Goal: Information Seeking & Learning: Learn about a topic

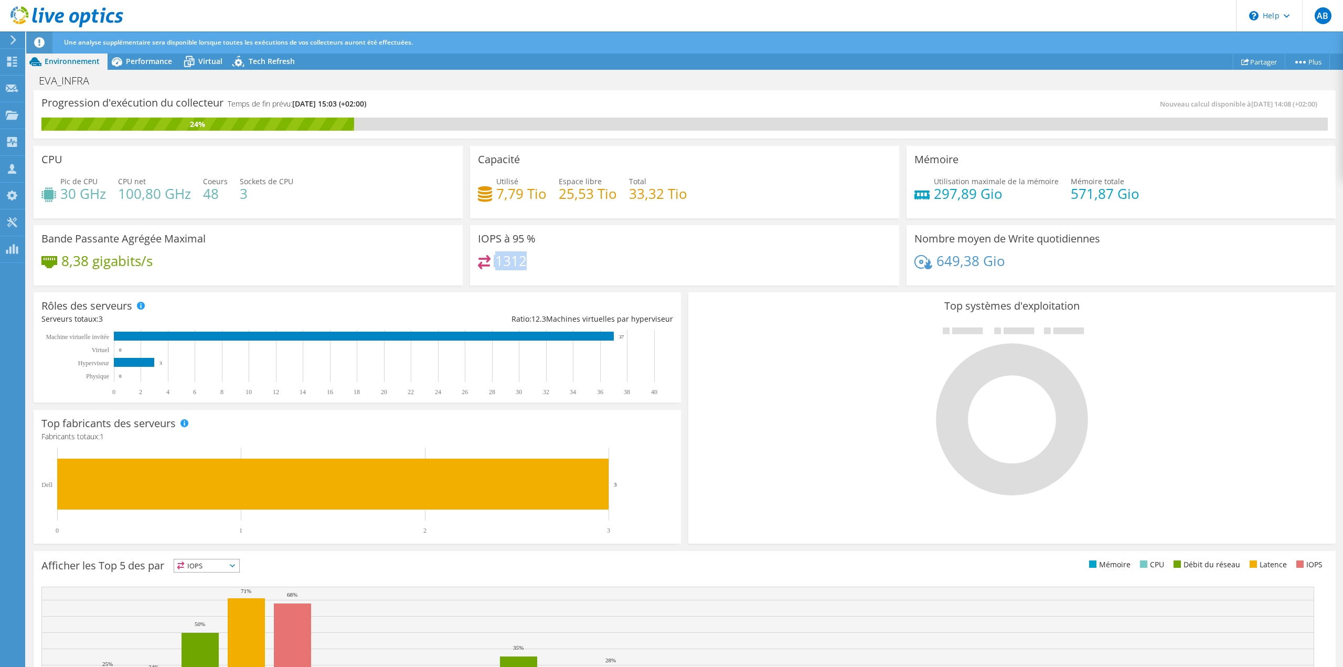
drag, startPoint x: 531, startPoint y: 252, endPoint x: 525, endPoint y: 257, distance: 7.8
click at [525, 257] on div "IOPS à 95 % 1312" at bounding box center [684, 255] width 429 height 61
click at [529, 262] on div "1312" at bounding box center [684, 266] width 413 height 23
drag, startPoint x: 524, startPoint y: 261, endPoint x: 507, endPoint y: 249, distance: 21.4
click at [493, 263] on div "1312" at bounding box center [684, 266] width 413 height 23
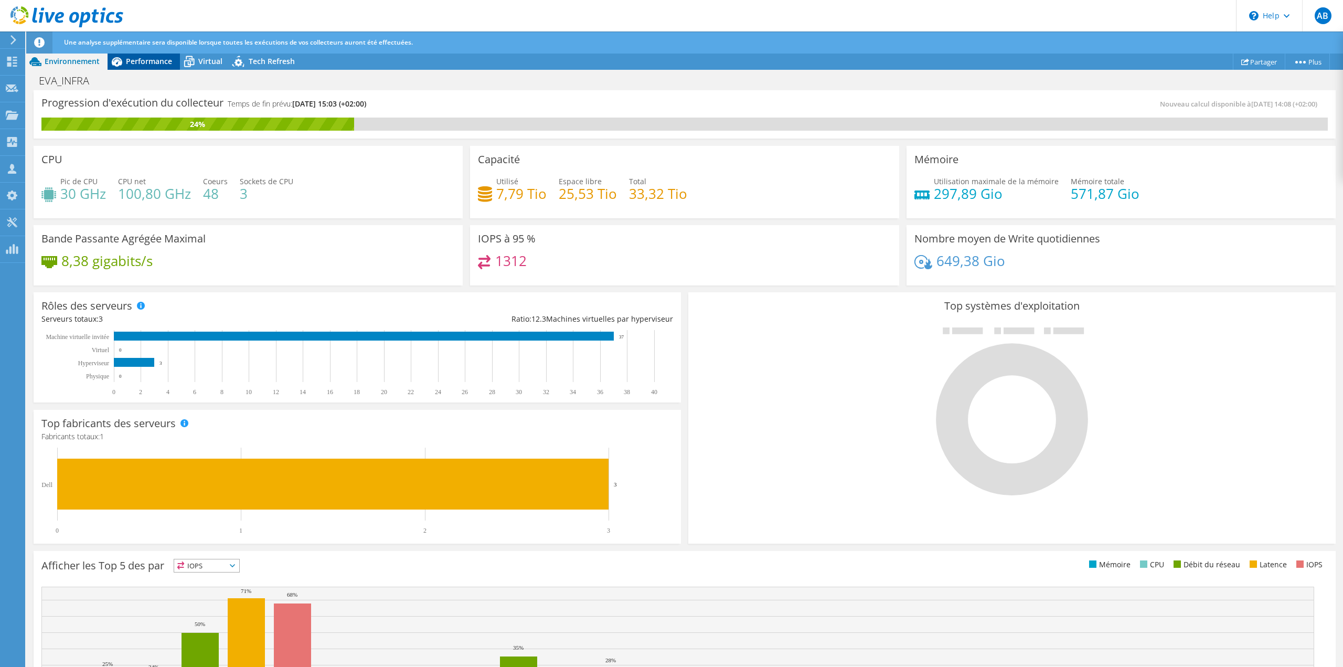
click at [162, 64] on span "Performance" at bounding box center [149, 61] width 46 height 10
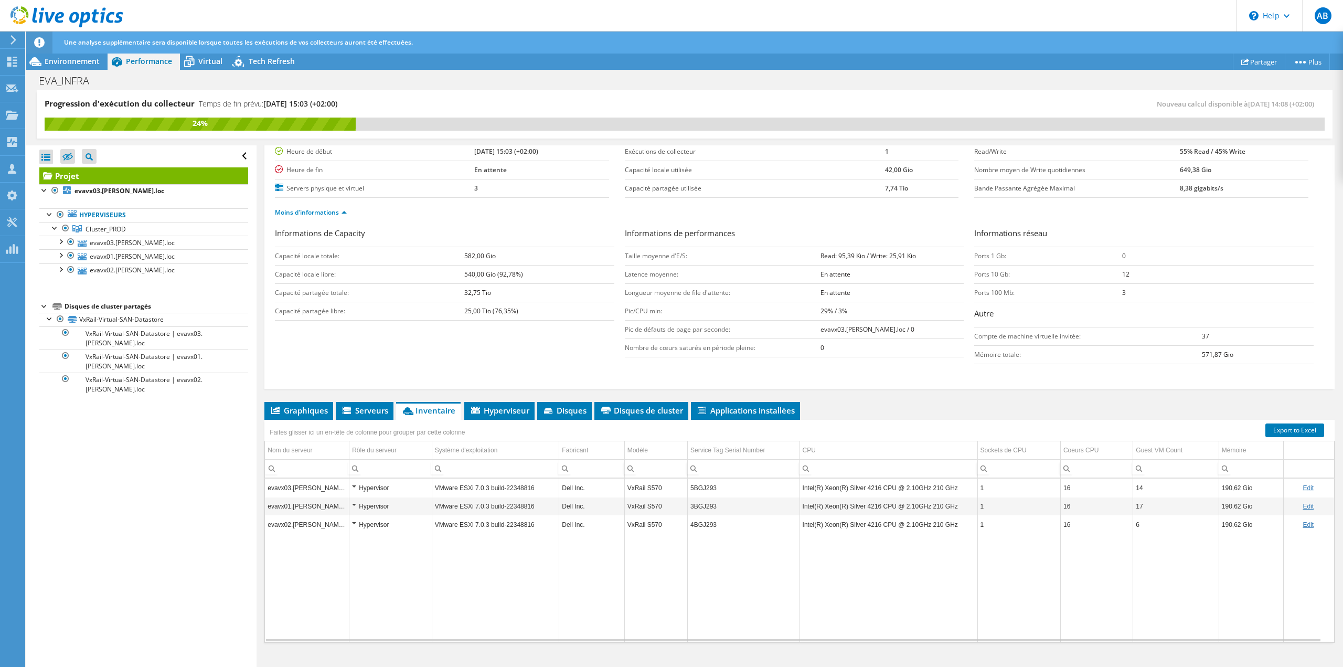
scroll to position [104, 0]
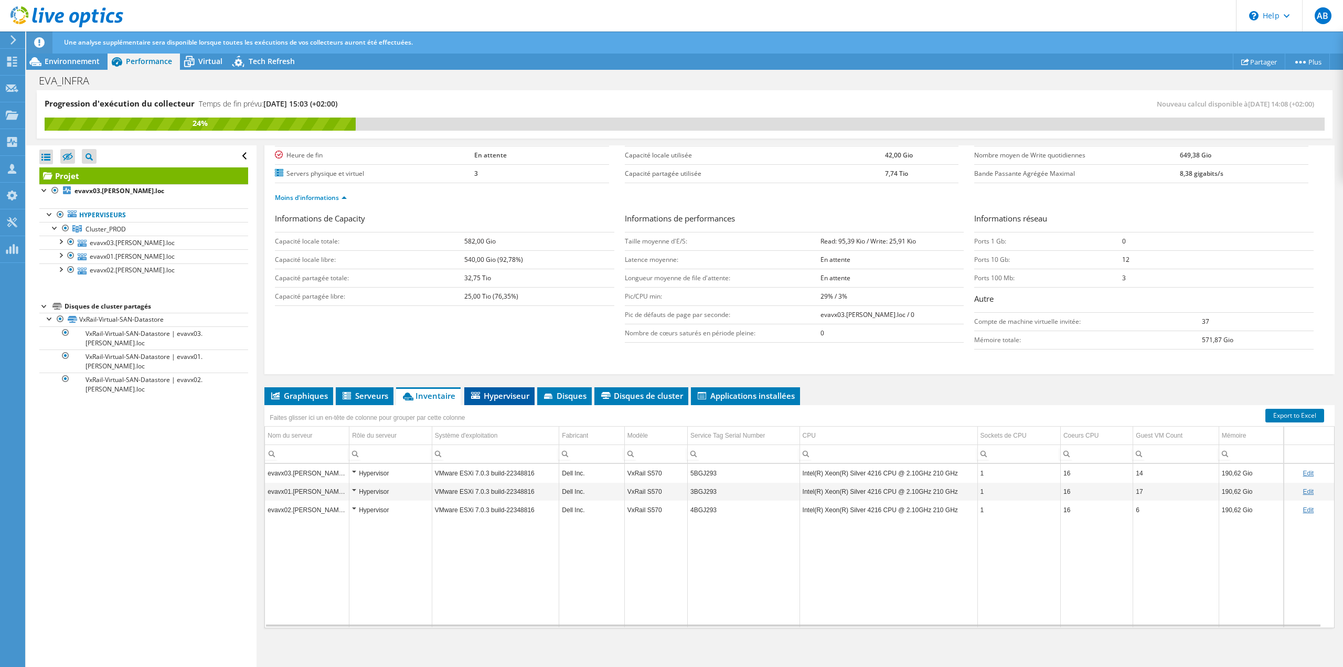
click at [501, 396] on span "Hyperviseur" at bounding box center [500, 395] width 60 height 10
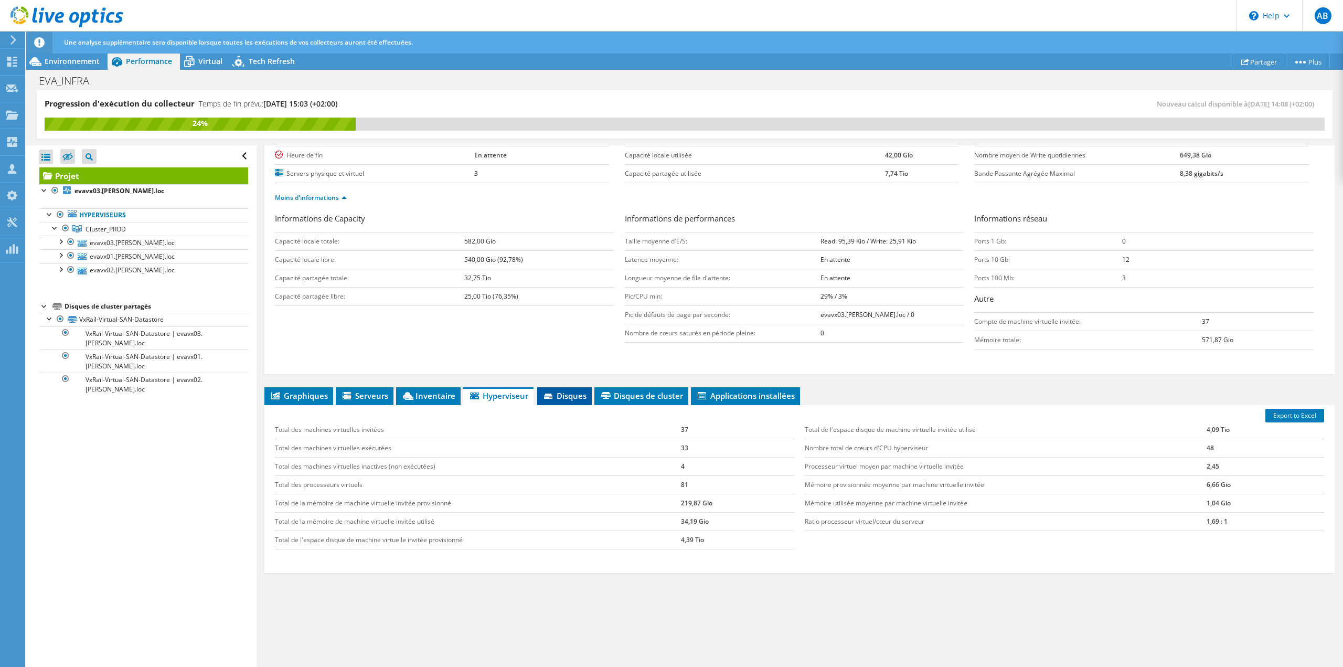
click at [549, 388] on li "Disques" at bounding box center [564, 396] width 55 height 18
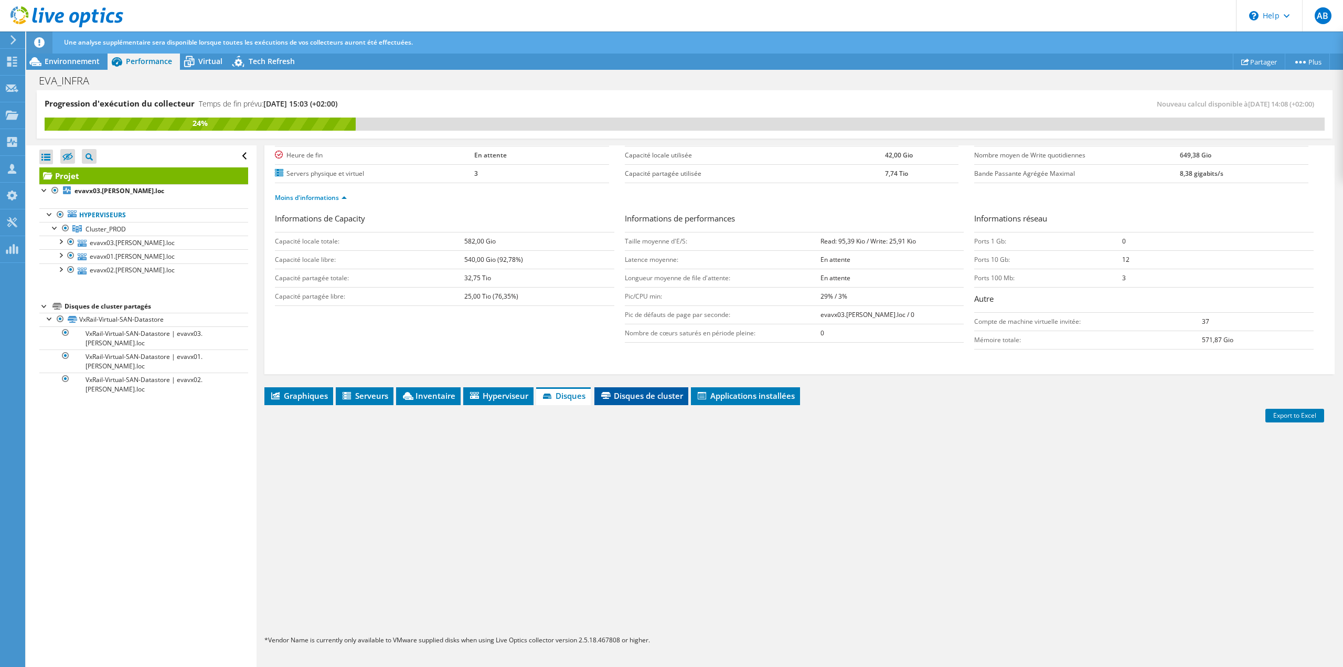
click at [615, 392] on span "Disques de cluster" at bounding box center [641, 395] width 83 height 10
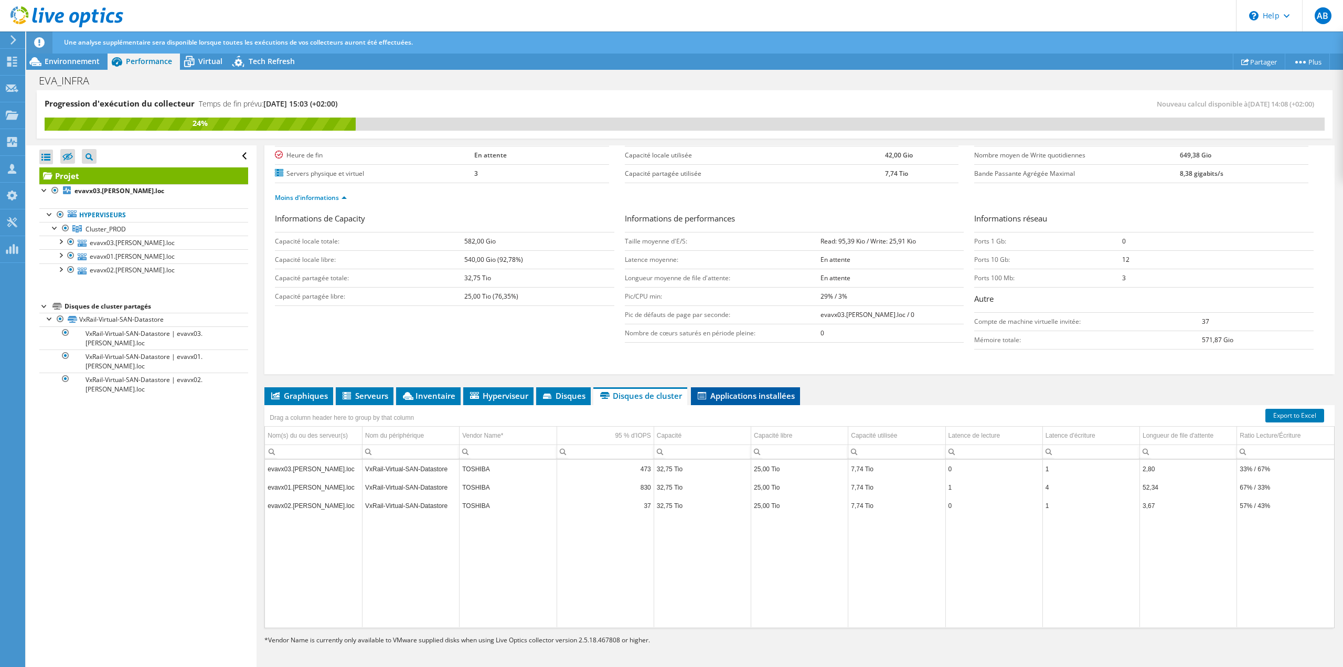
click at [736, 391] on span "Applications installées" at bounding box center [745, 395] width 99 height 10
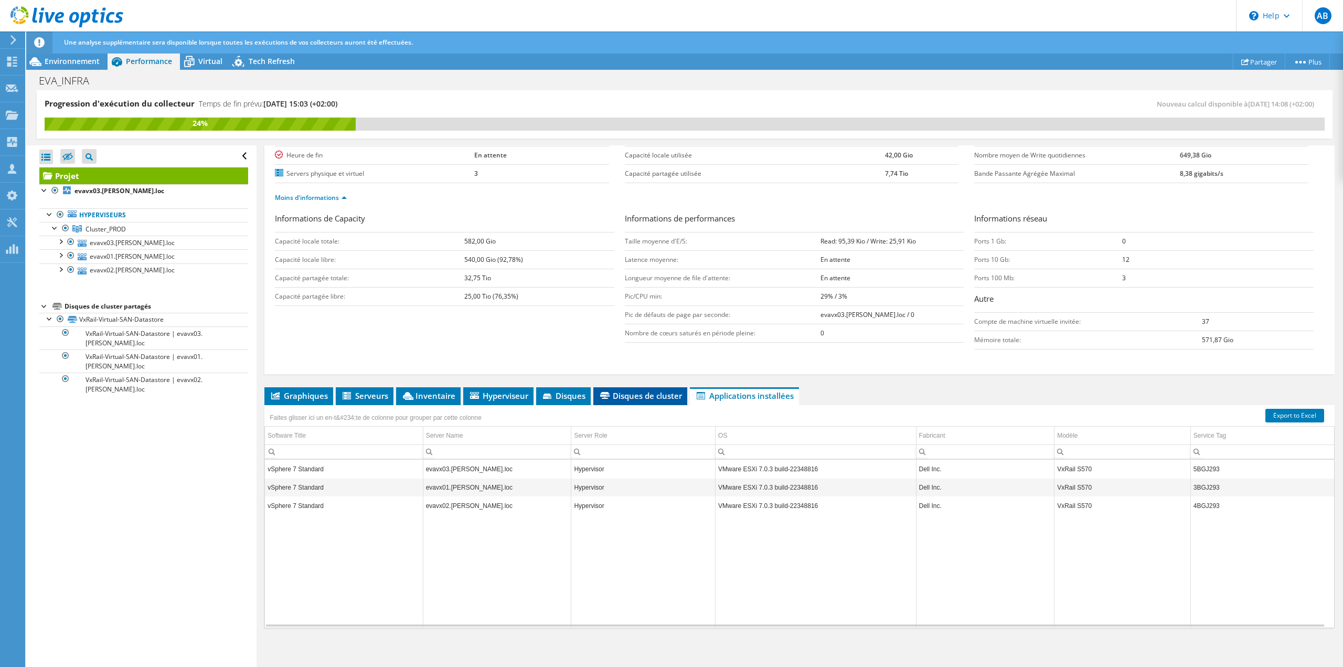
click at [653, 391] on span "Disques de cluster" at bounding box center [640, 395] width 83 height 10
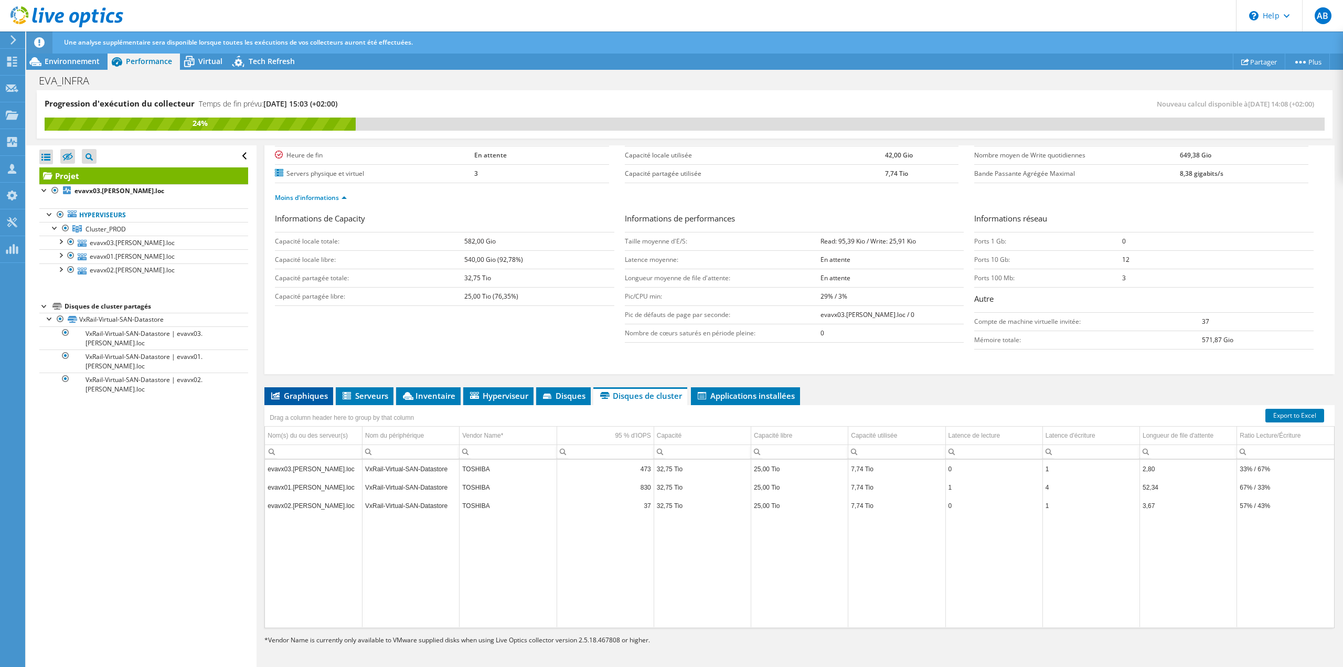
click at [326, 397] on span "Graphiques" at bounding box center [299, 395] width 58 height 10
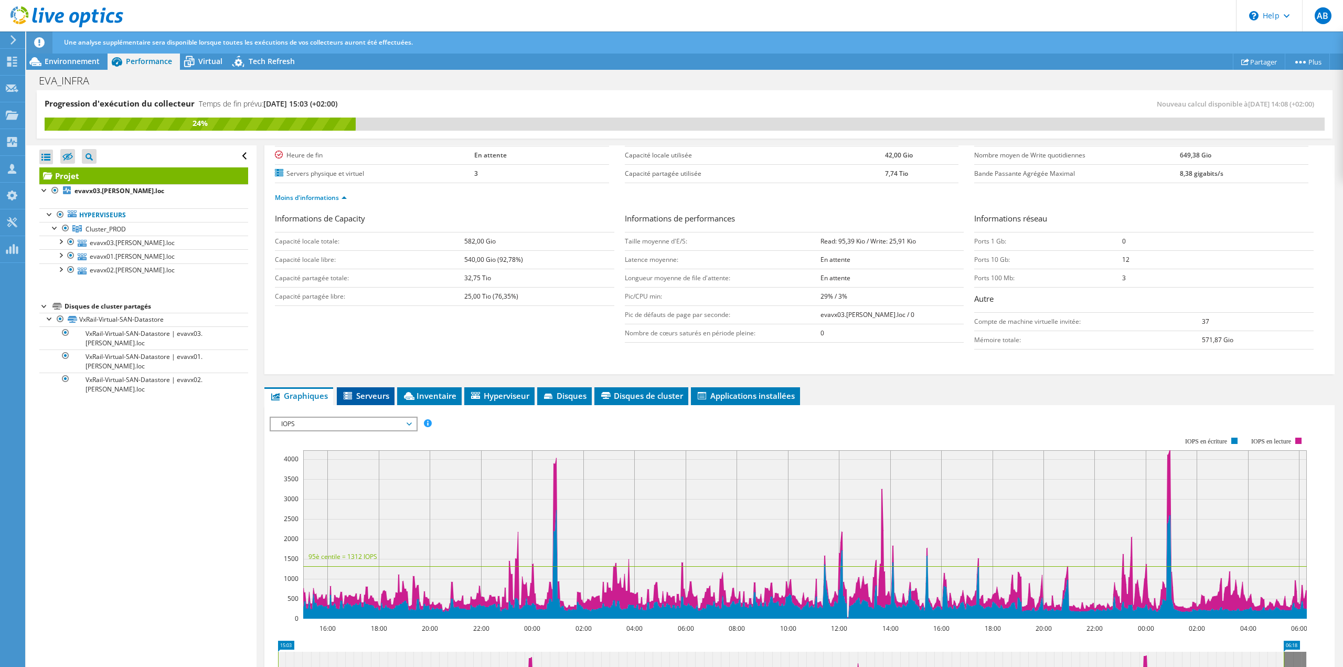
click at [354, 392] on icon at bounding box center [349, 396] width 10 height 9
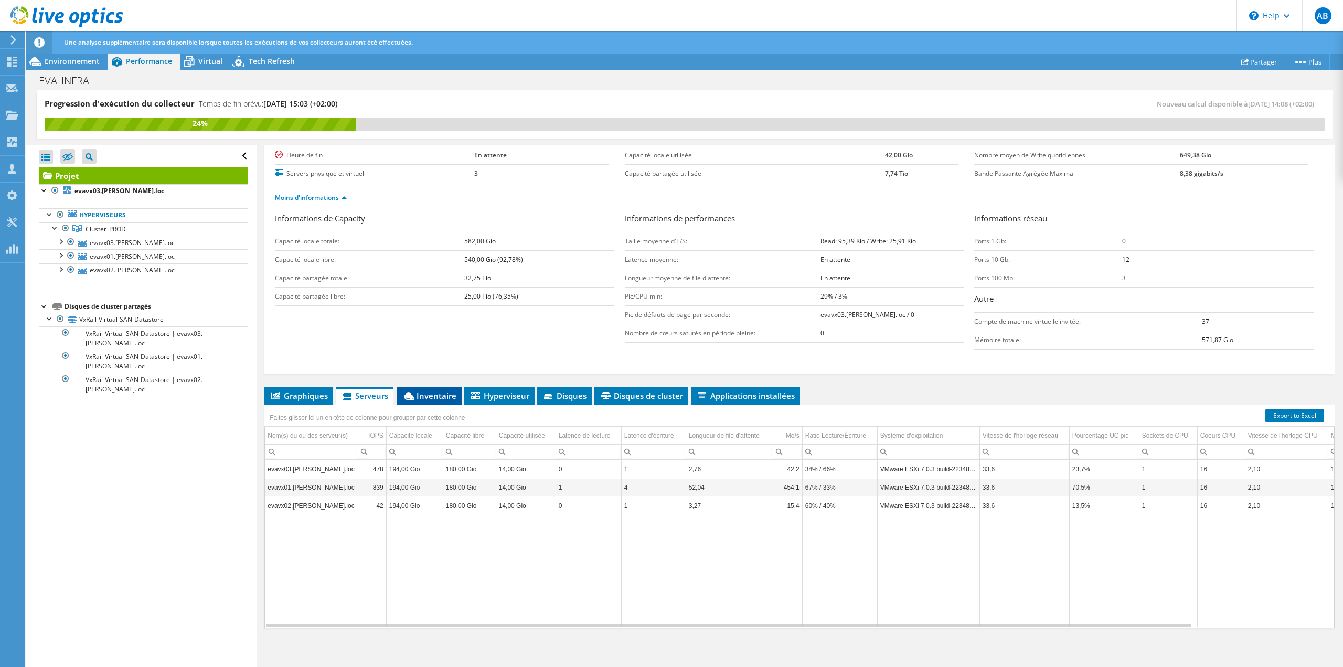
click at [421, 388] on li "Inventaire" at bounding box center [429, 396] width 65 height 18
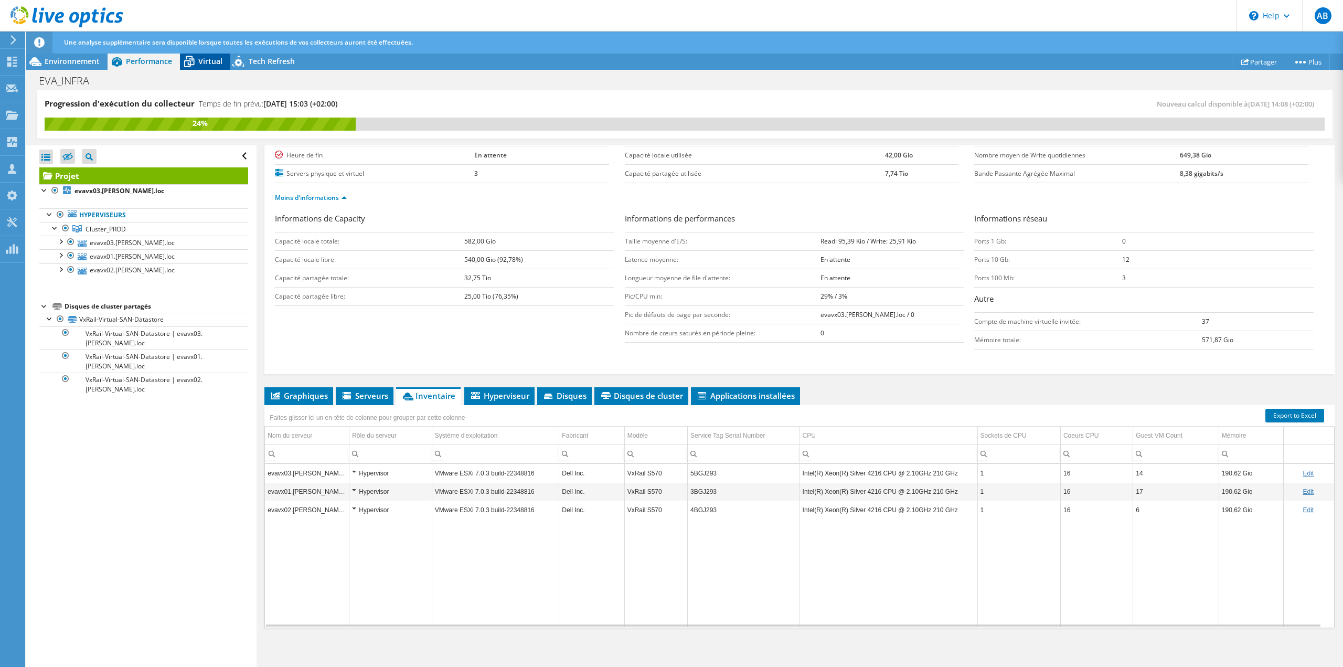
click at [211, 60] on span "Virtual" at bounding box center [210, 61] width 24 height 10
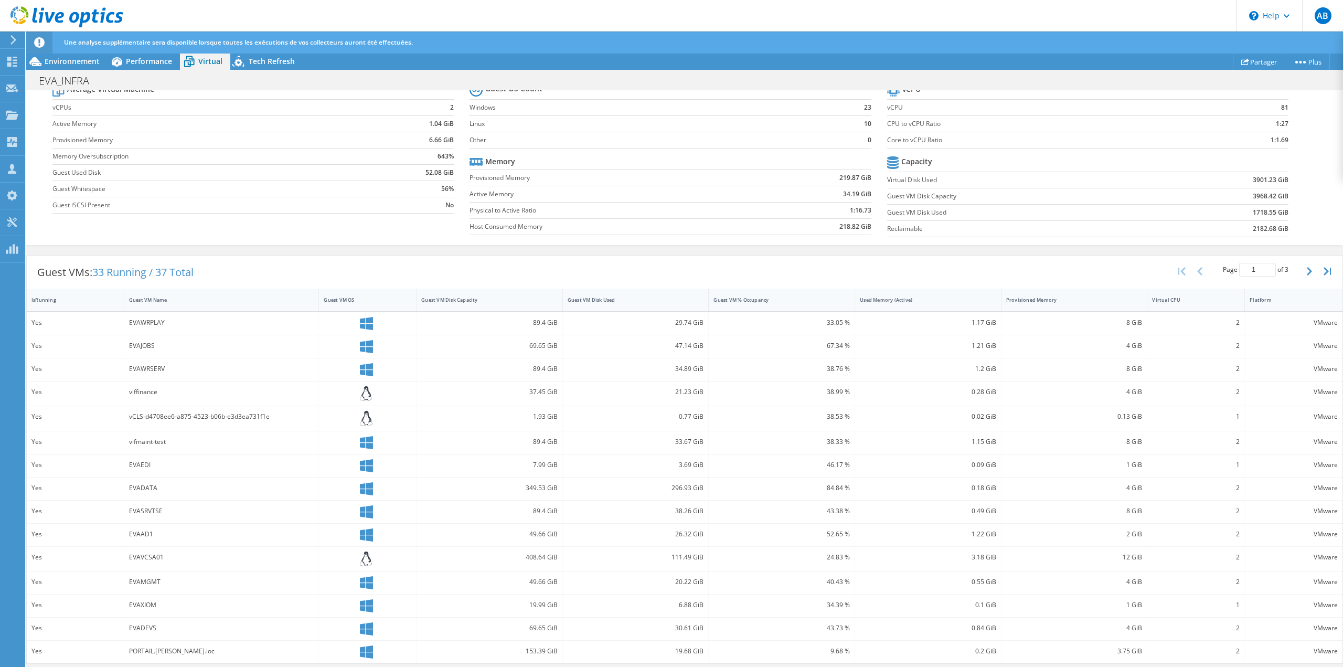
scroll to position [101, 0]
drag, startPoint x: 1226, startPoint y: 321, endPoint x: 1227, endPoint y: 353, distance: 31.5
click at [1227, 353] on div "Yes EVAWRPLAY 89.4 GiB 29.74 GiB 33.05 % 1.17 GiB 8 GiB 2 VMware Yes EVAJOBS 69…" at bounding box center [685, 487] width 1316 height 352
click at [1209, 369] on div "2" at bounding box center [1196, 368] width 88 height 12
click at [1303, 276] on button "button" at bounding box center [1311, 270] width 18 height 20
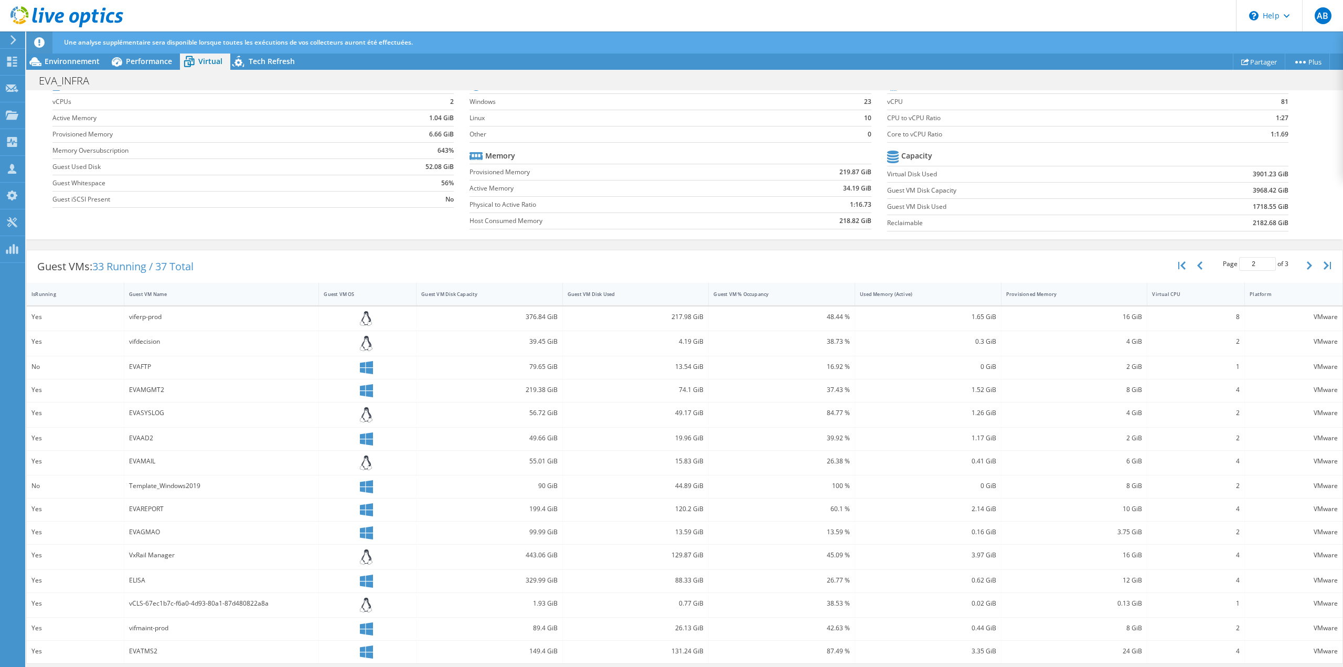
scroll to position [107, 0]
click at [1305, 272] on button "button" at bounding box center [1311, 264] width 18 height 20
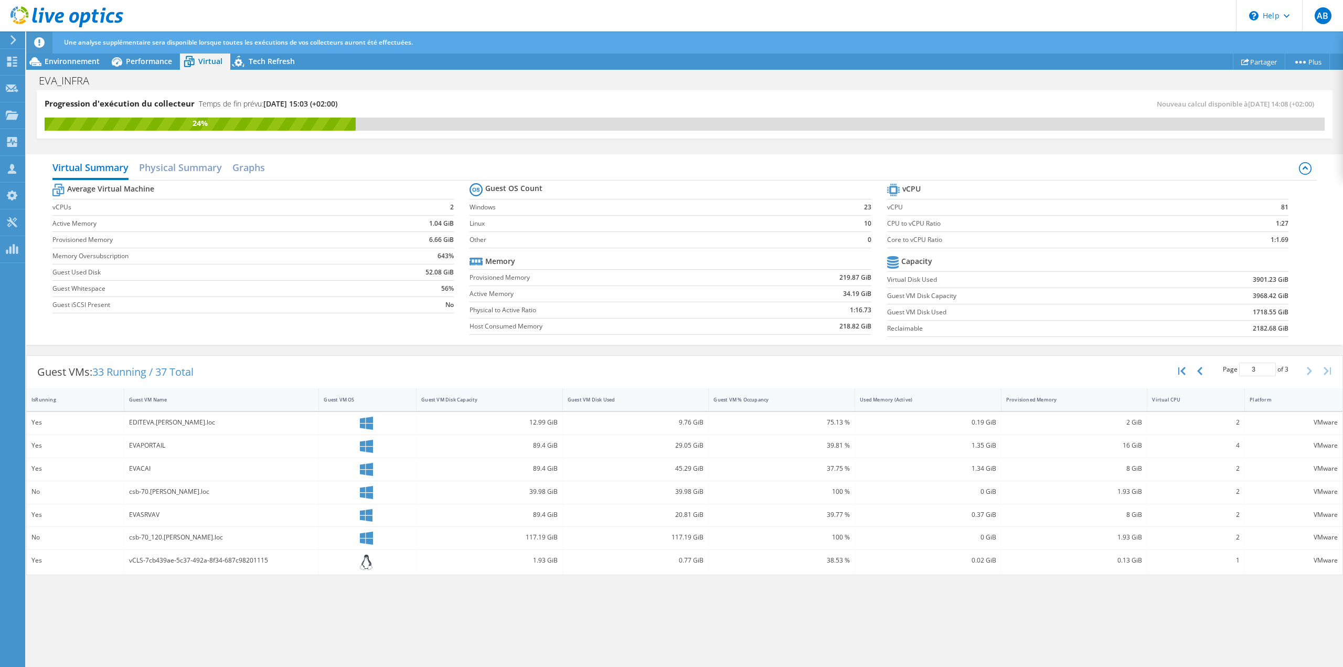
scroll to position [0, 0]
click at [162, 61] on span "Performance" at bounding box center [149, 61] width 46 height 10
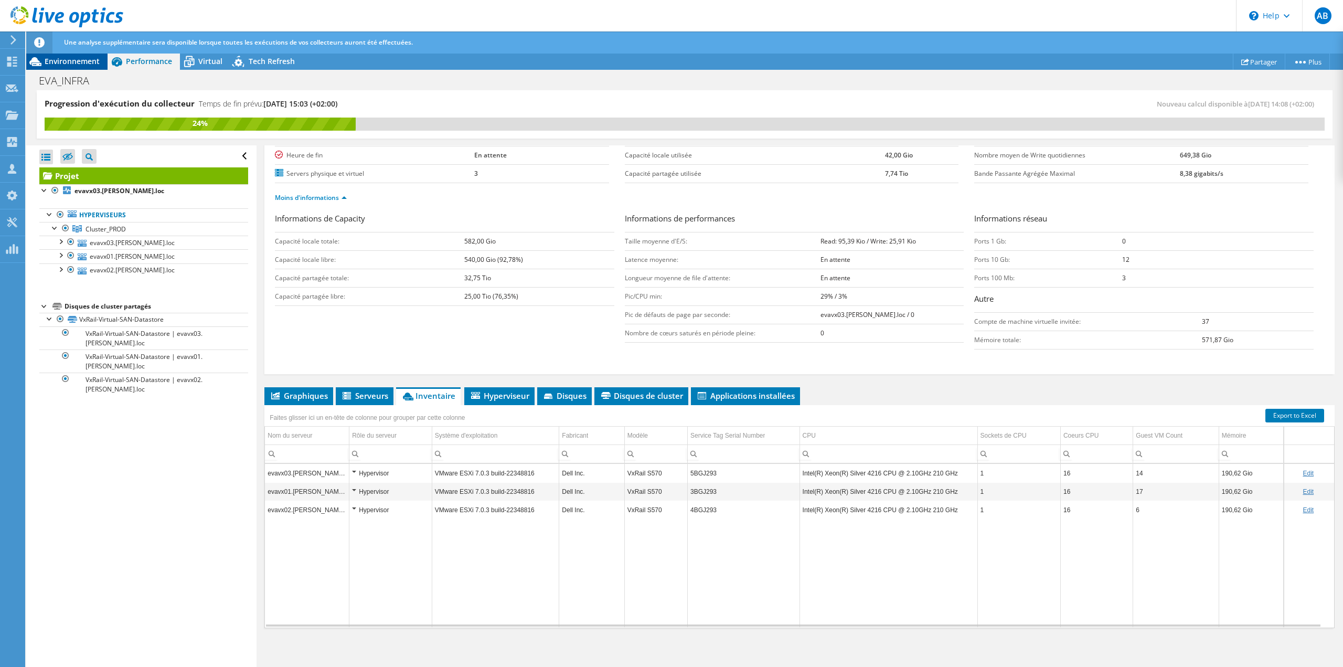
click at [94, 59] on span "Environnement" at bounding box center [72, 61] width 55 height 10
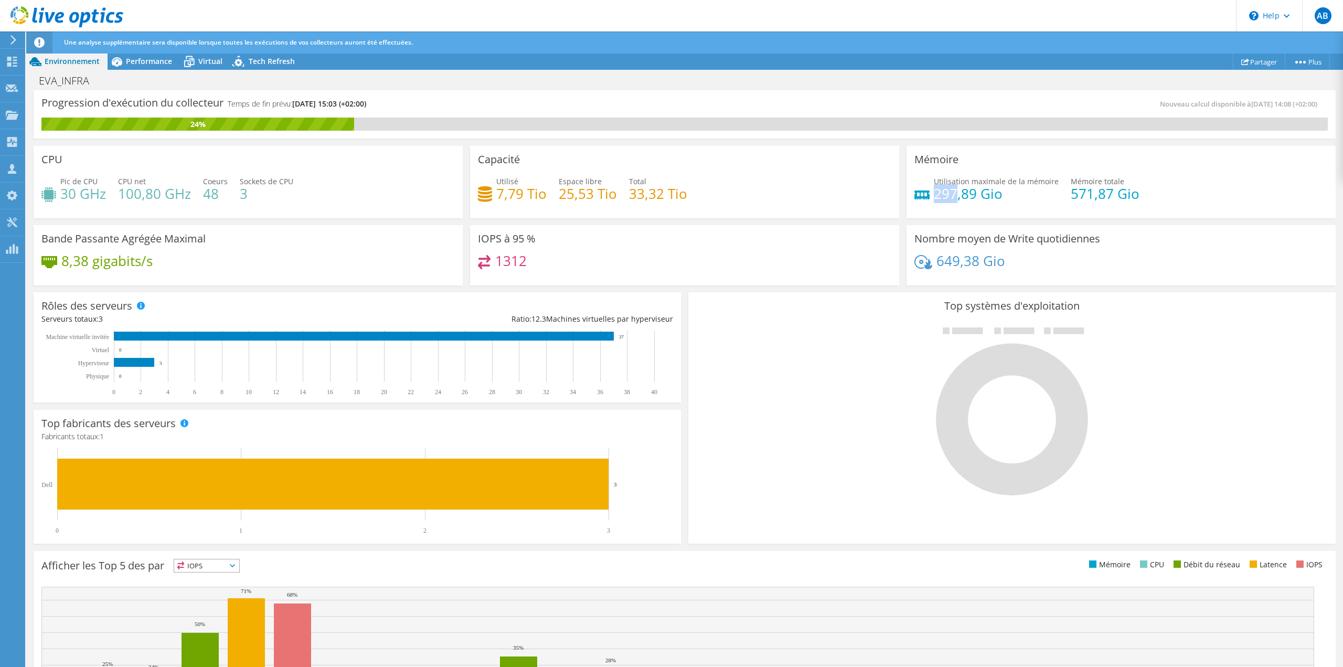
drag, startPoint x: 930, startPoint y: 194, endPoint x: 936, endPoint y: 194, distance: 6.3
click at [948, 194] on h4 "297,89 Gio" at bounding box center [996, 194] width 125 height 12
